Goal: Navigation & Orientation: Find specific page/section

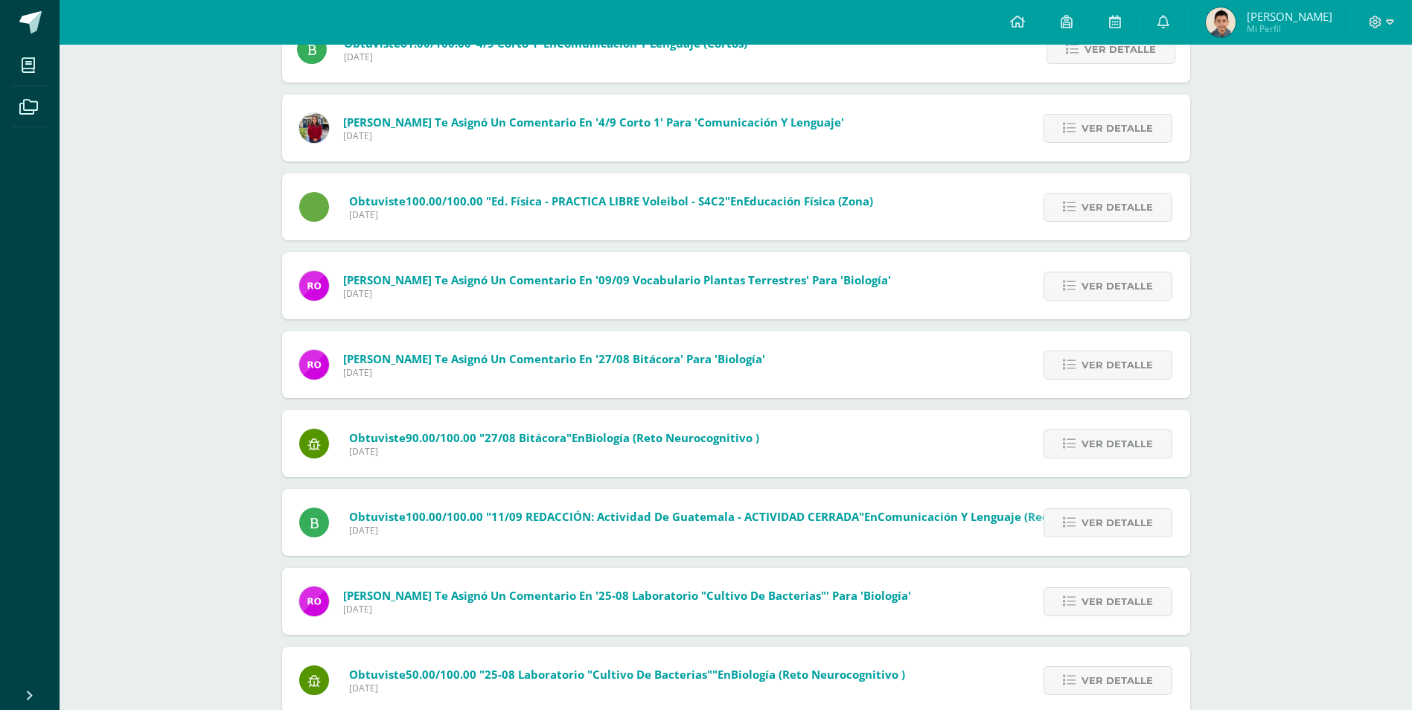
scroll to position [918, 0]
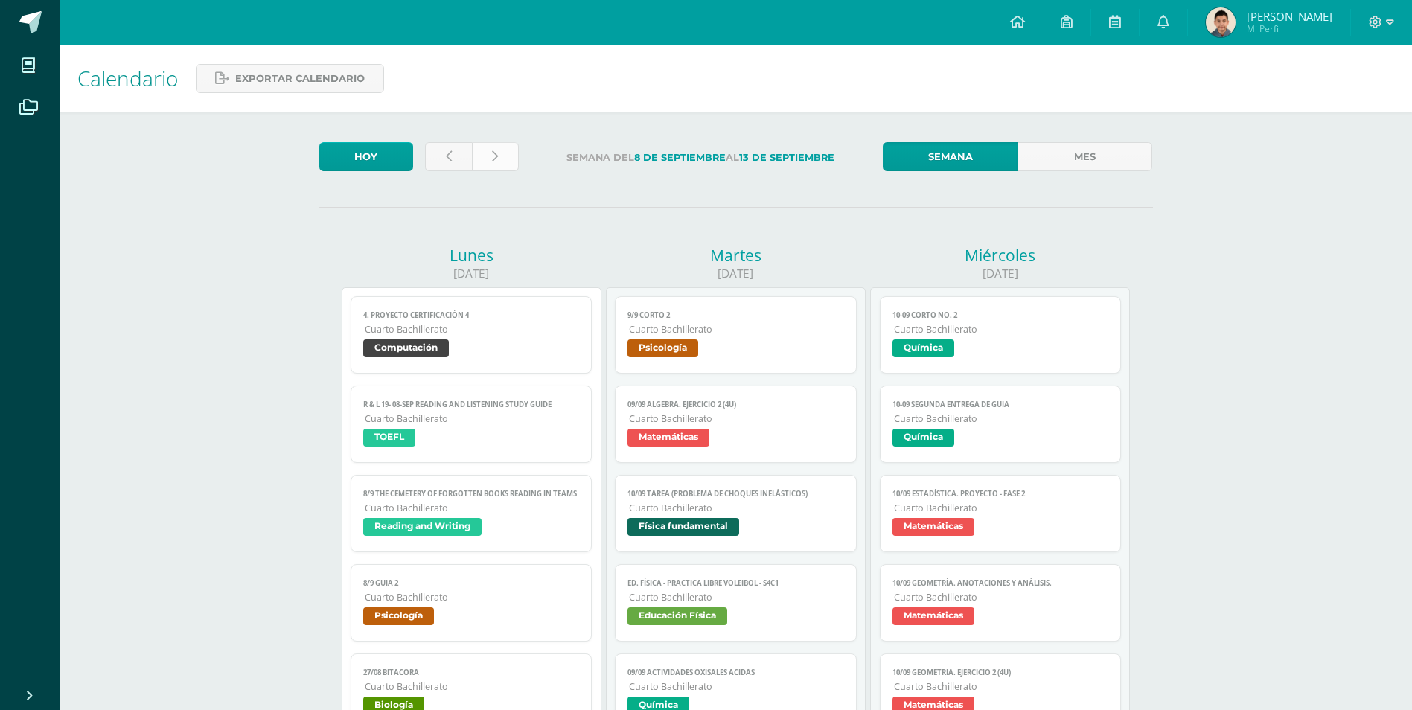
click at [501, 161] on link at bounding box center [495, 156] width 47 height 29
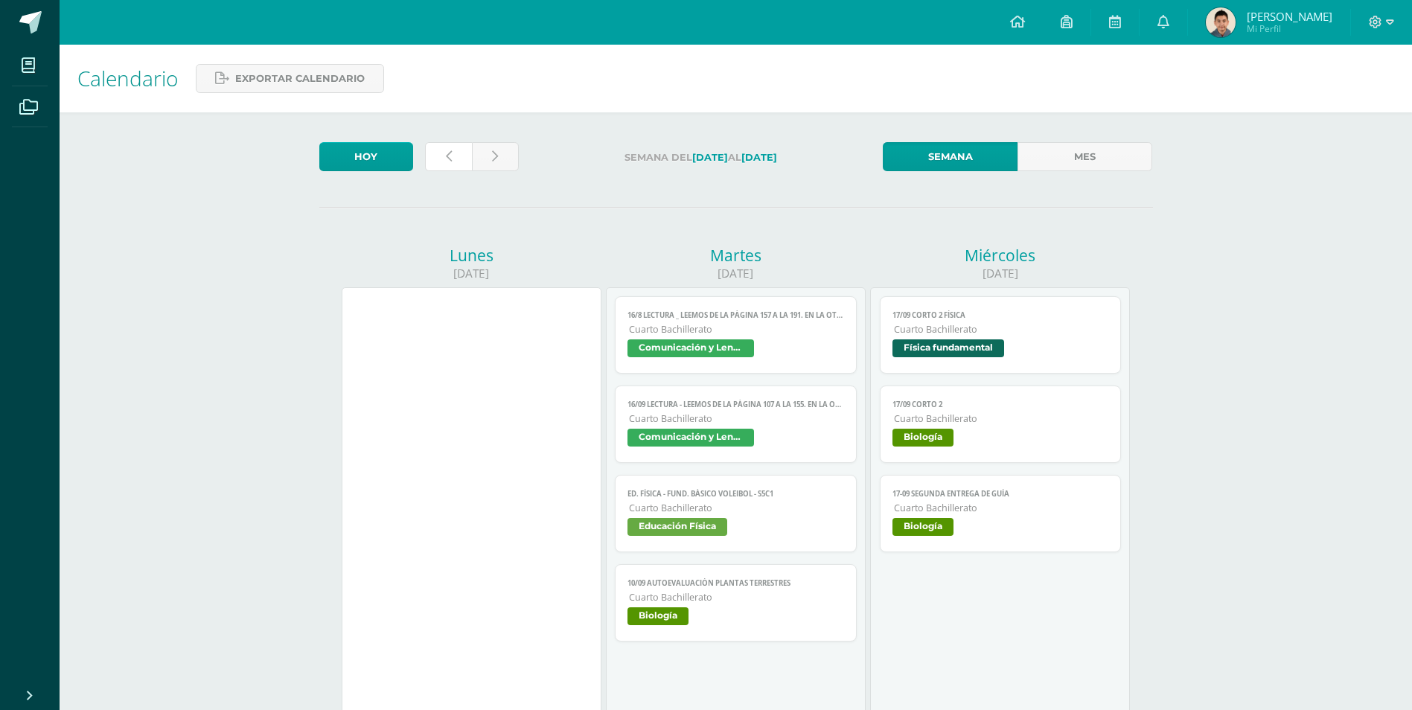
click at [453, 156] on link at bounding box center [448, 156] width 47 height 29
